Goal: Transaction & Acquisition: Purchase product/service

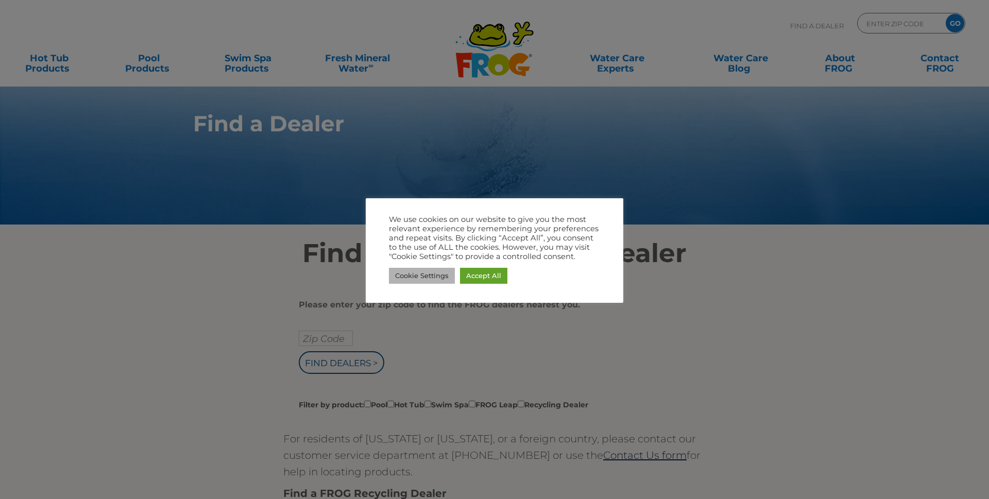
click at [429, 275] on link "Cookie Settings" at bounding box center [422, 276] width 66 height 16
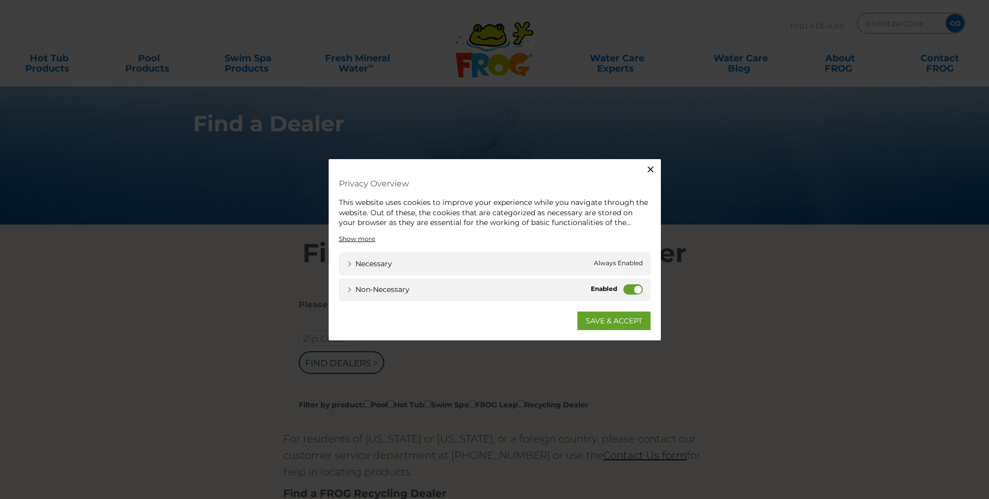
click at [651, 168] on icon "button" at bounding box center [651, 169] width 6 height 6
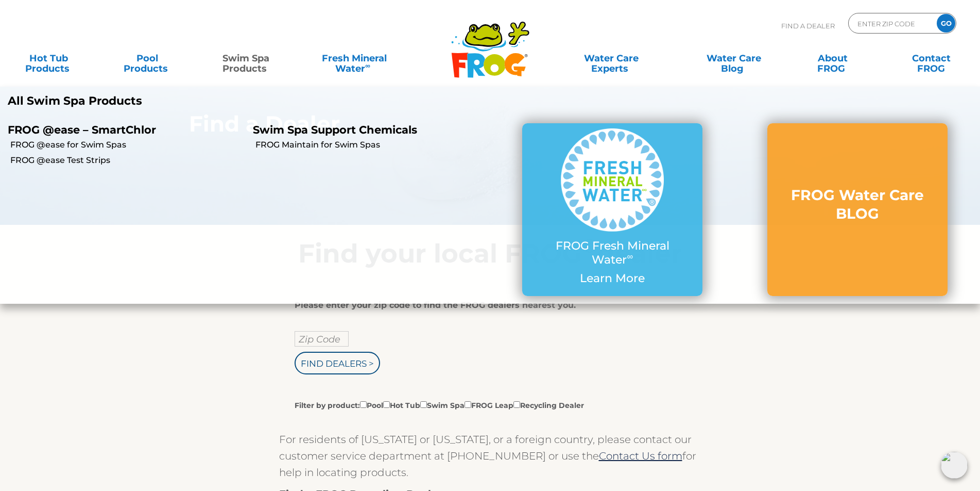
click at [233, 66] on link "Swim Spa Products" at bounding box center [246, 58] width 77 height 21
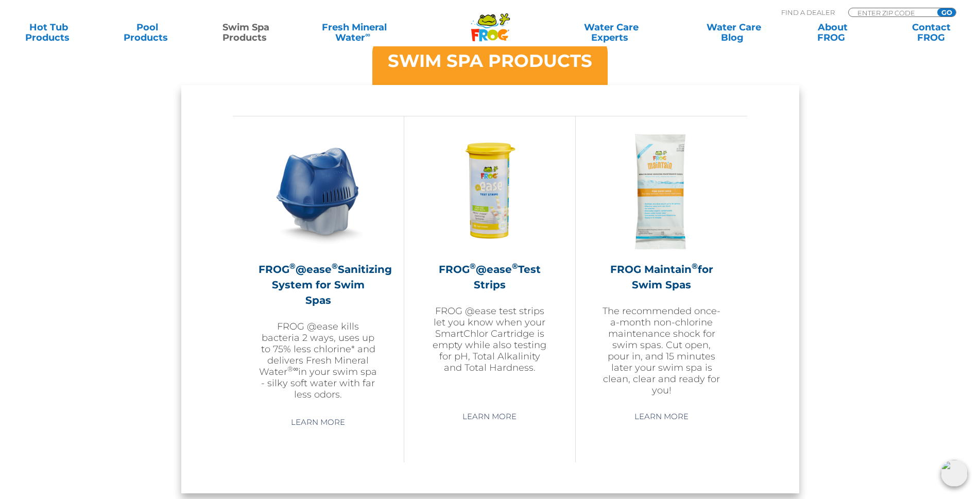
scroll to position [876, 0]
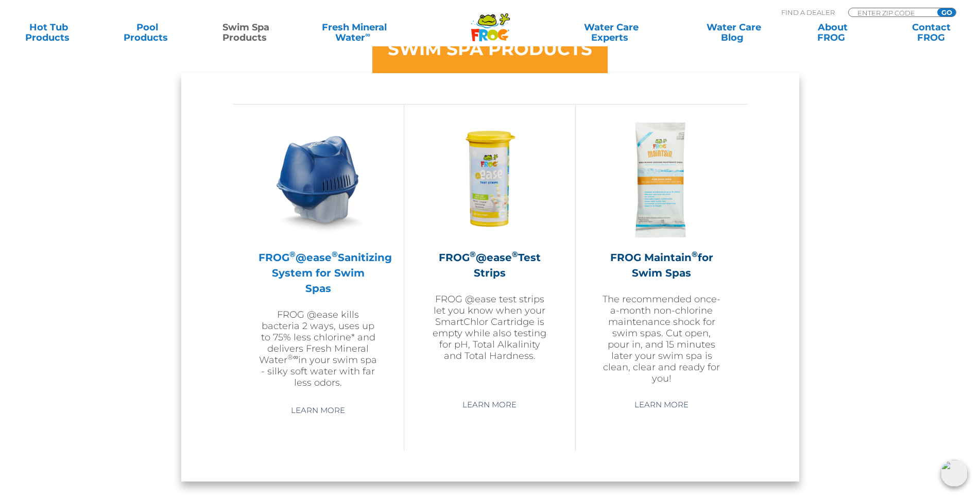
click at [334, 277] on h2 "FROG ® @ease ® Sanitizing System for Swim Spas" at bounding box center [319, 273] width 120 height 46
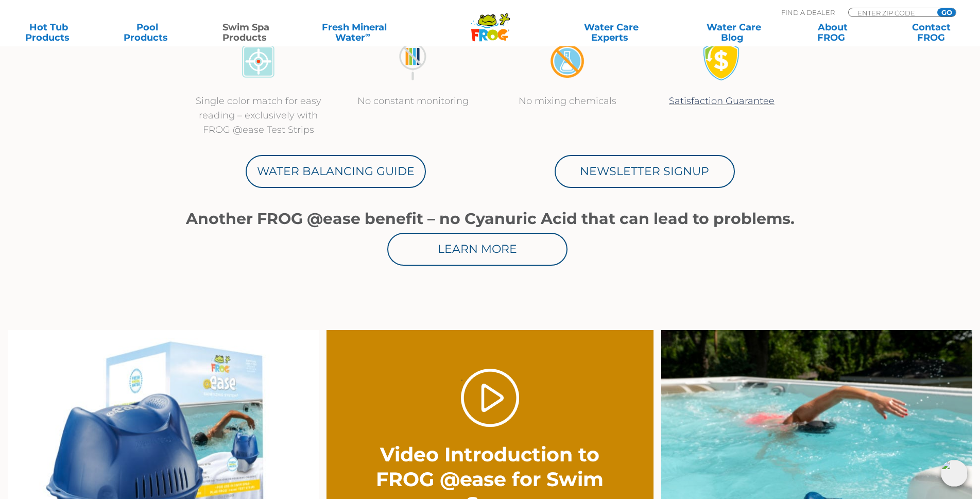
scroll to position [361, 0]
